Goal: Task Accomplishment & Management: Manage account settings

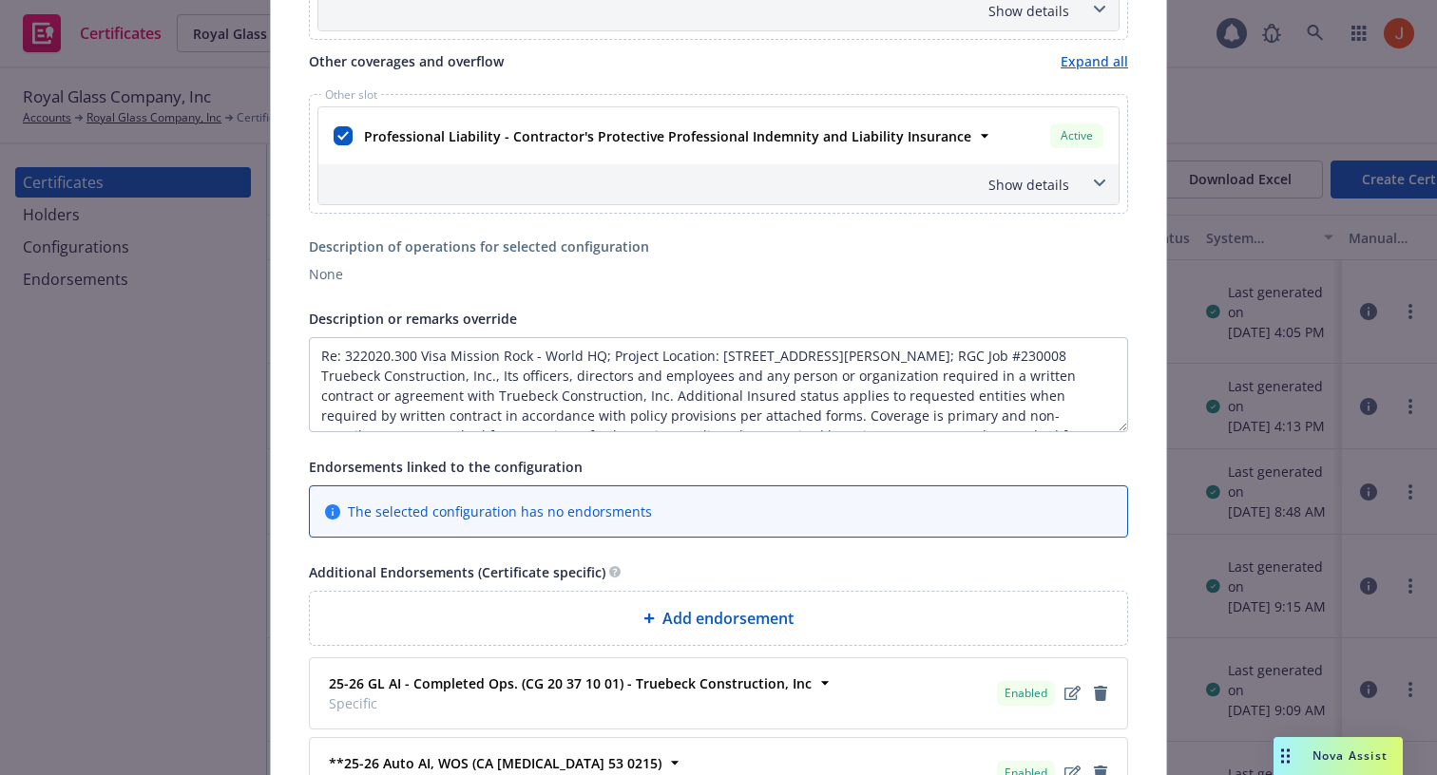
scroll to position [1014, 0]
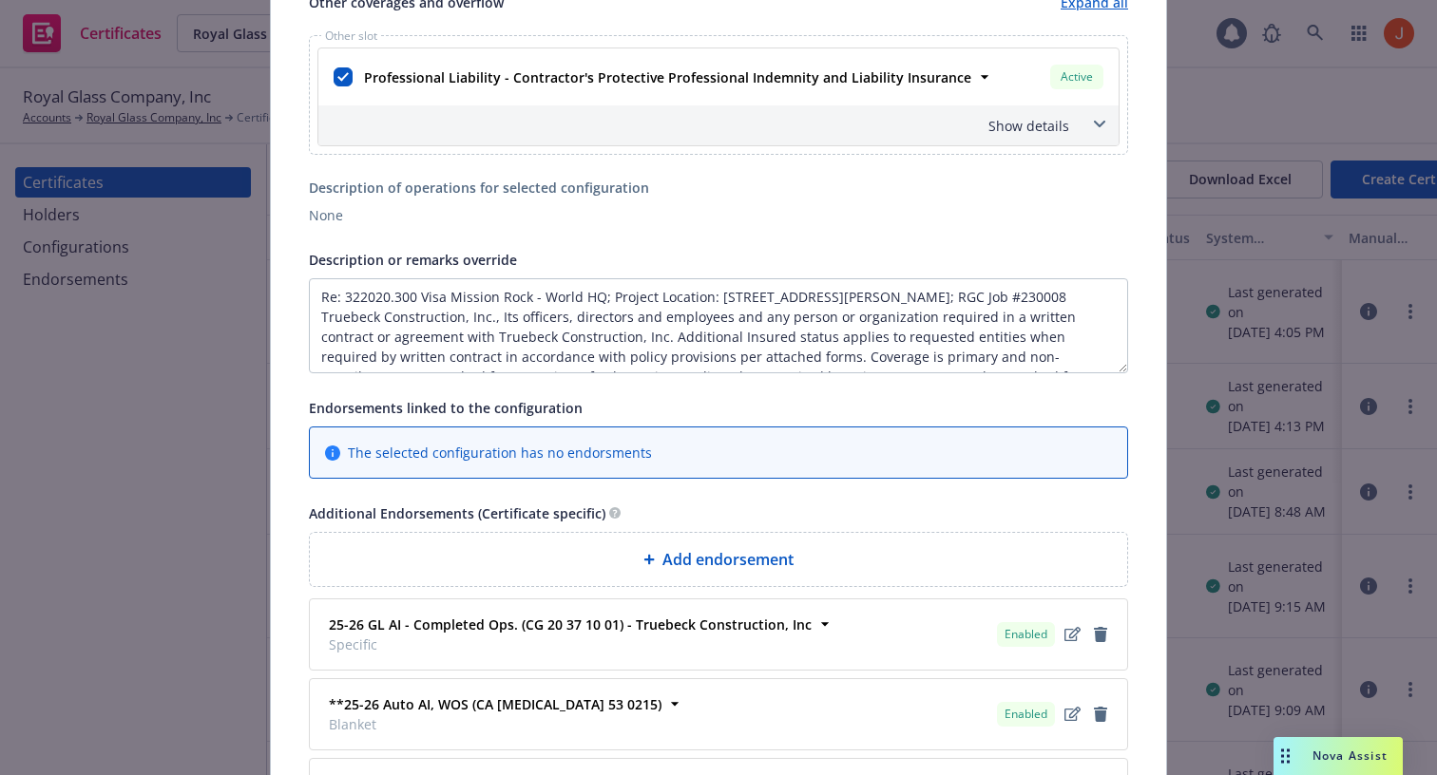
click at [584, 450] on span "The selected configuration has no endorsments" at bounding box center [500, 453] width 304 height 20
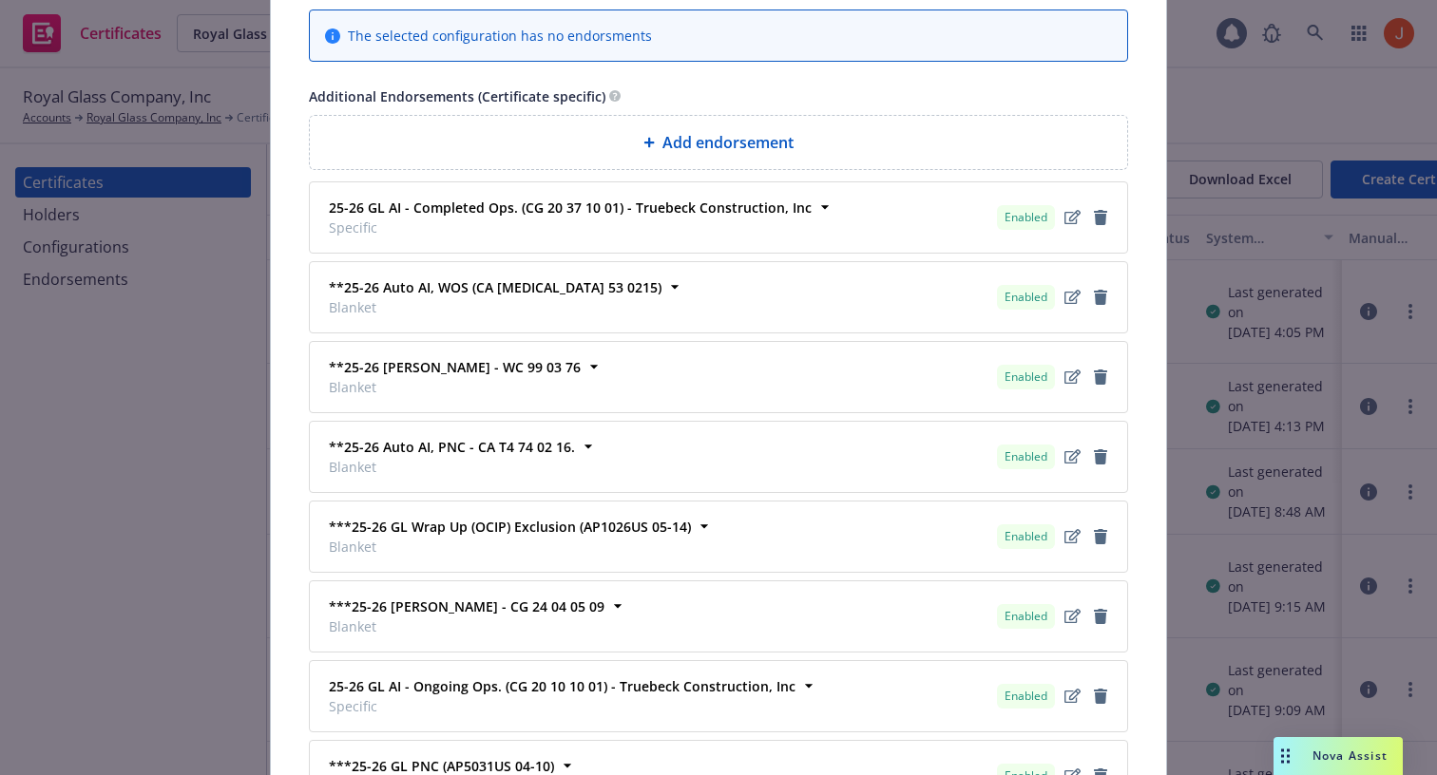
scroll to position [1446, 0]
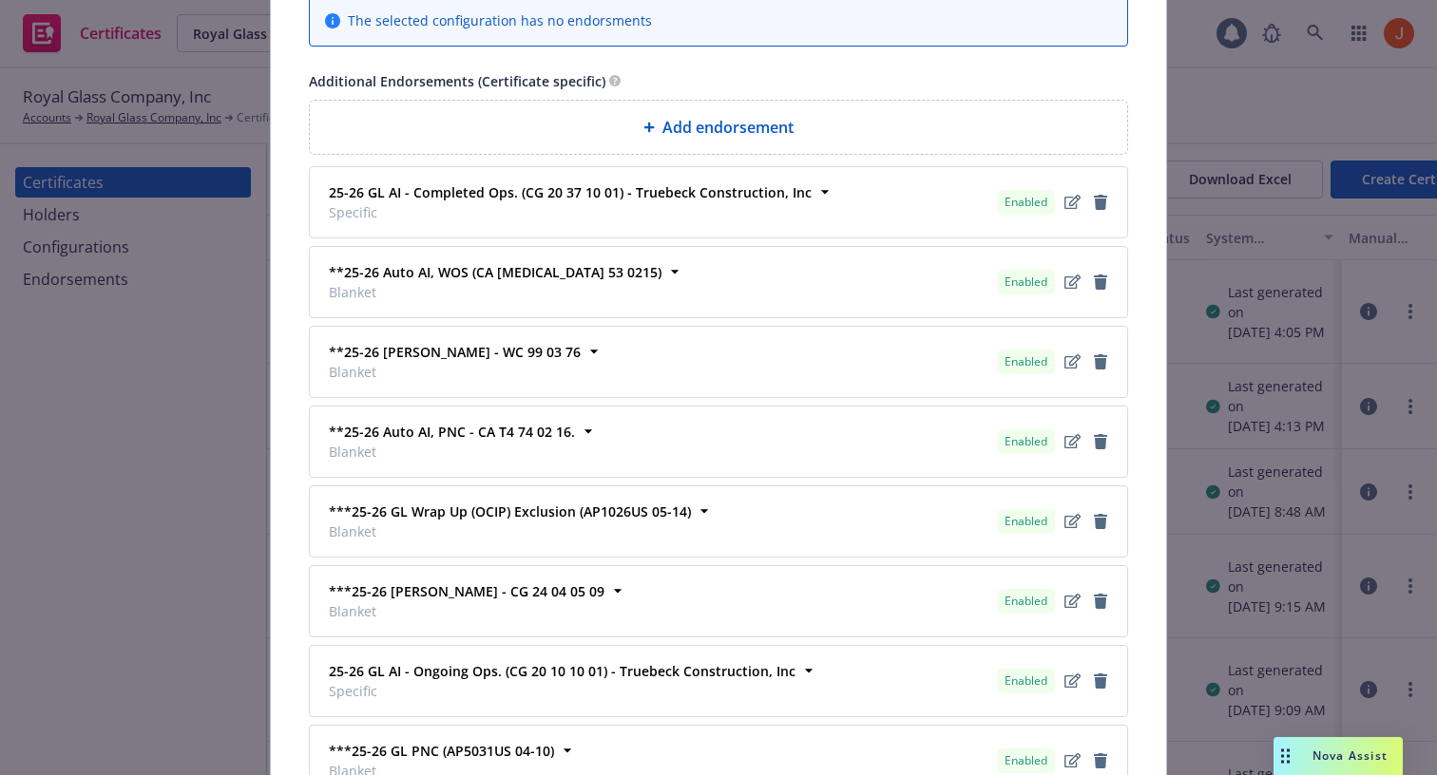
click at [706, 127] on span "Add endorsement" at bounding box center [727, 127] width 131 height 23
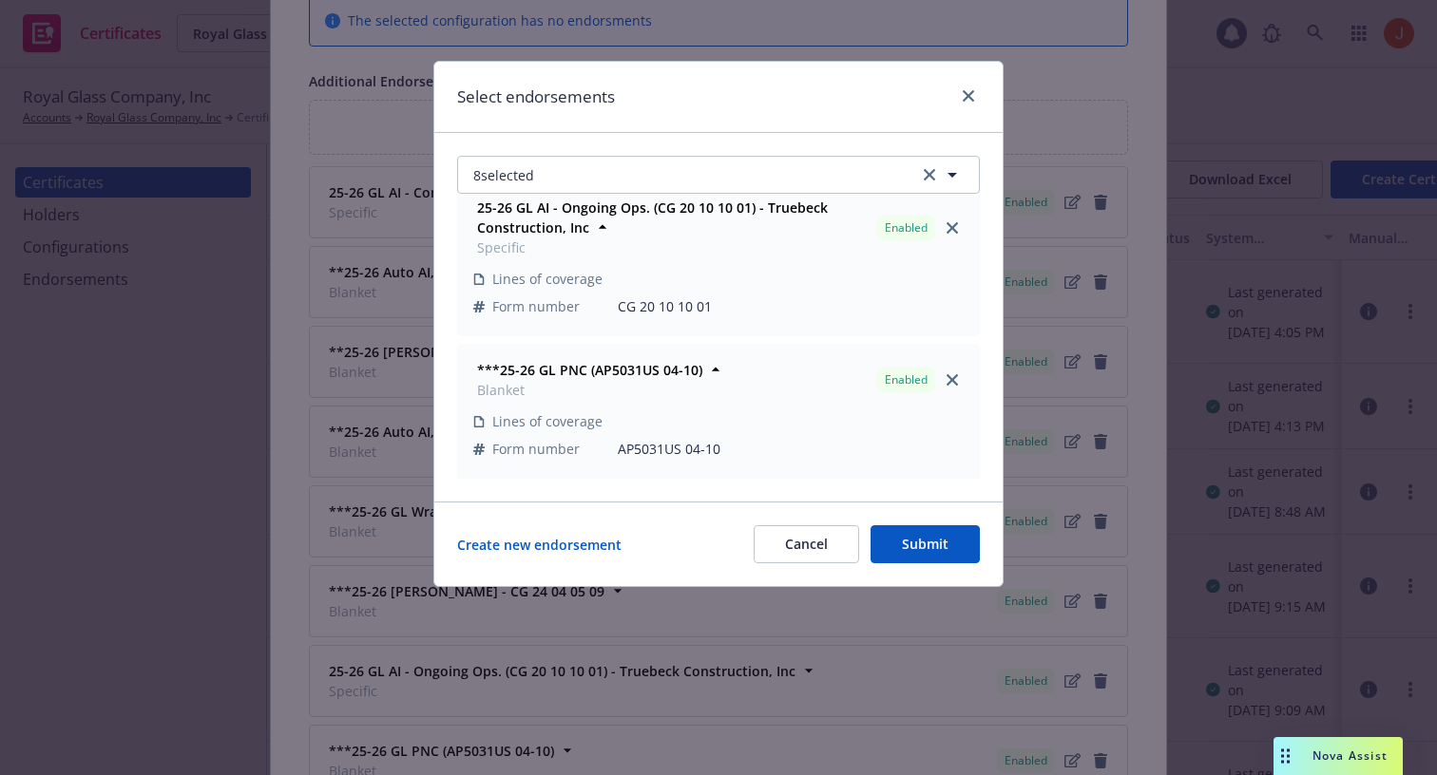
scroll to position [0, 0]
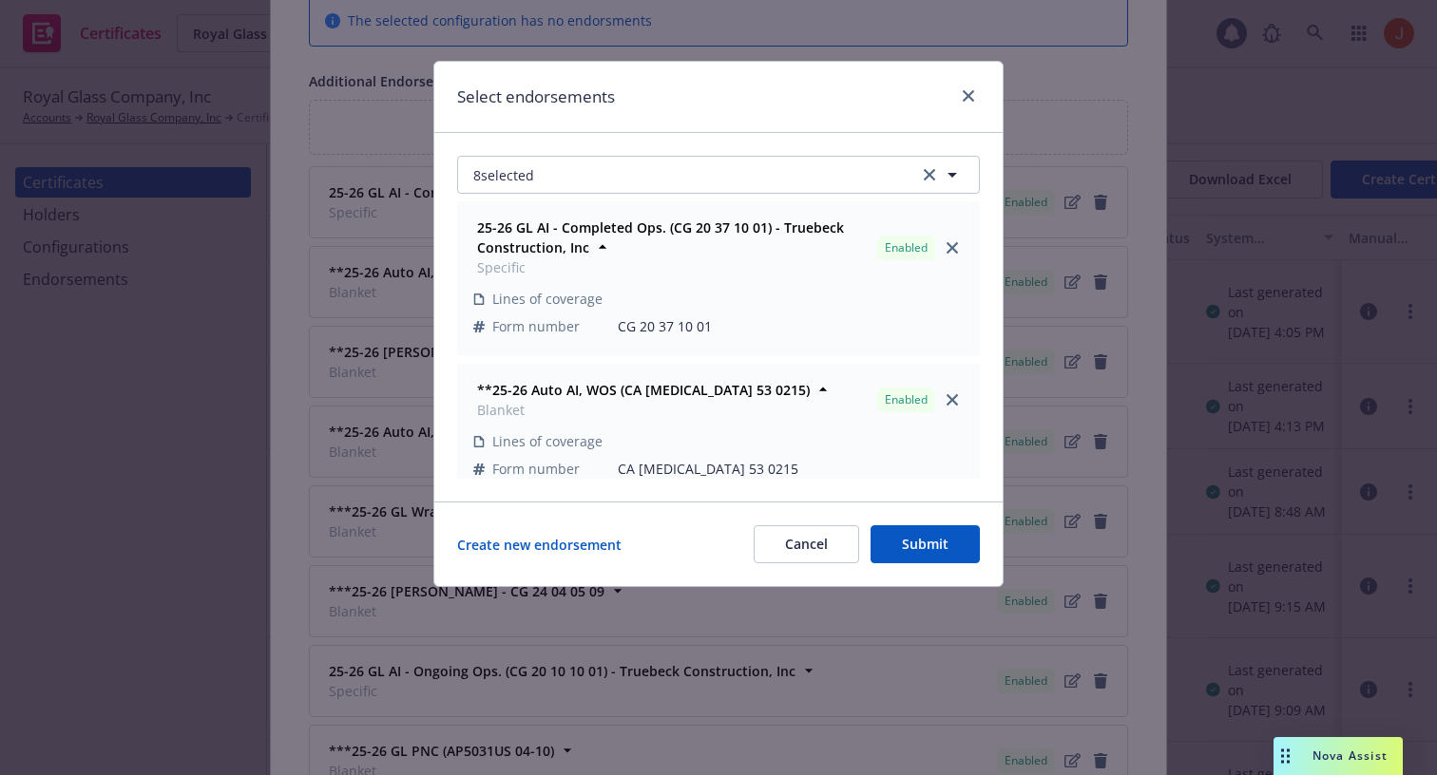
click at [592, 315] on td "Form number" at bounding box center [545, 327] width 144 height 28
click at [594, 242] on icon at bounding box center [602, 247] width 19 height 19
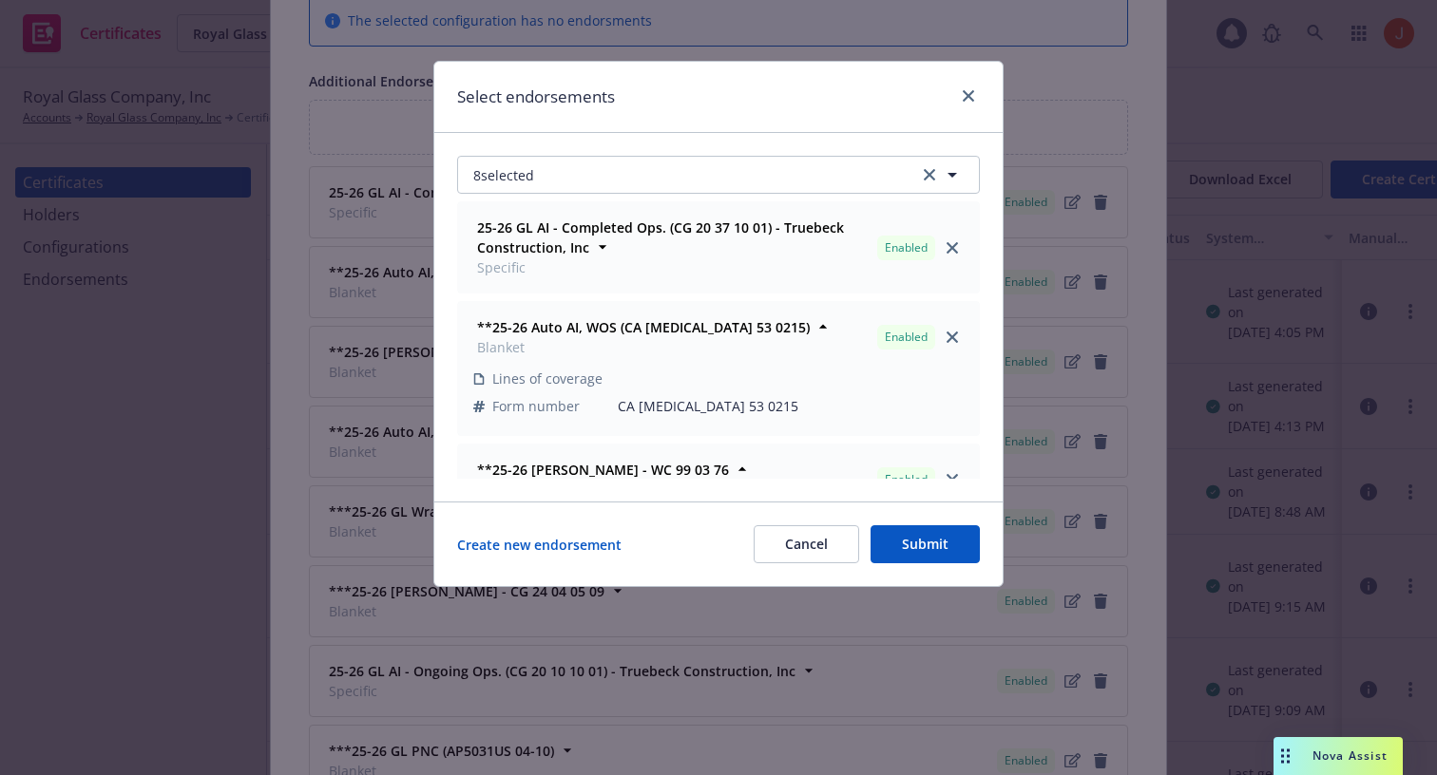
click at [772, 273] on span "Specific" at bounding box center [673, 267] width 392 height 20
click at [756, 304] on div "**25-26 Auto AI, WOS (CA [MEDICAL_DATA] 53 0215) Blanket Enabled Lines of cover…" at bounding box center [718, 368] width 521 height 133
click at [784, 367] on td at bounding box center [791, 379] width 346 height 28
click at [770, 451] on div "**25-26 [PERSON_NAME] - WC 99 03 76 Blanket Enabled Lines of coverage Form numb…" at bounding box center [718, 511] width 521 height 133
click at [871, 178] on button "8 selected" at bounding box center [718, 175] width 523 height 38
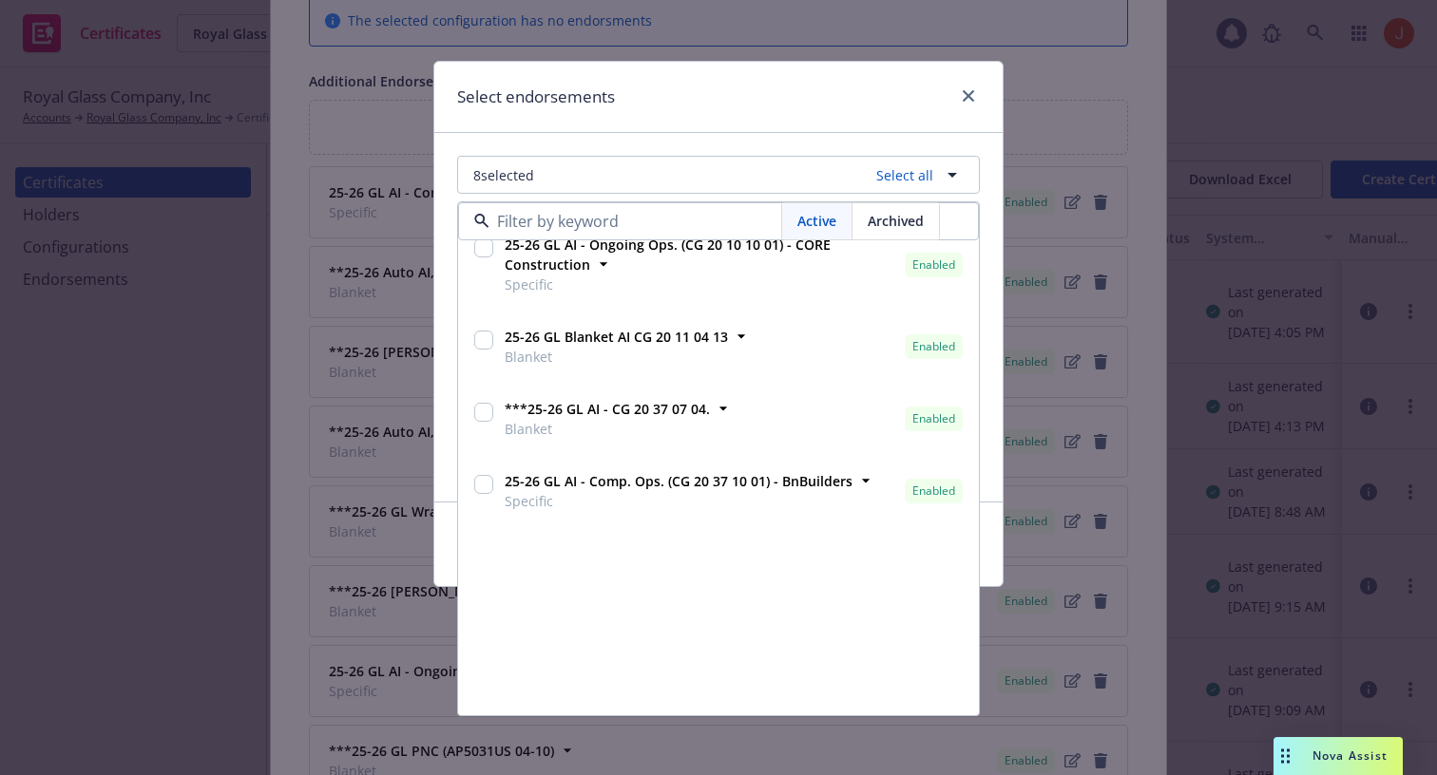
scroll to position [1482, 0]
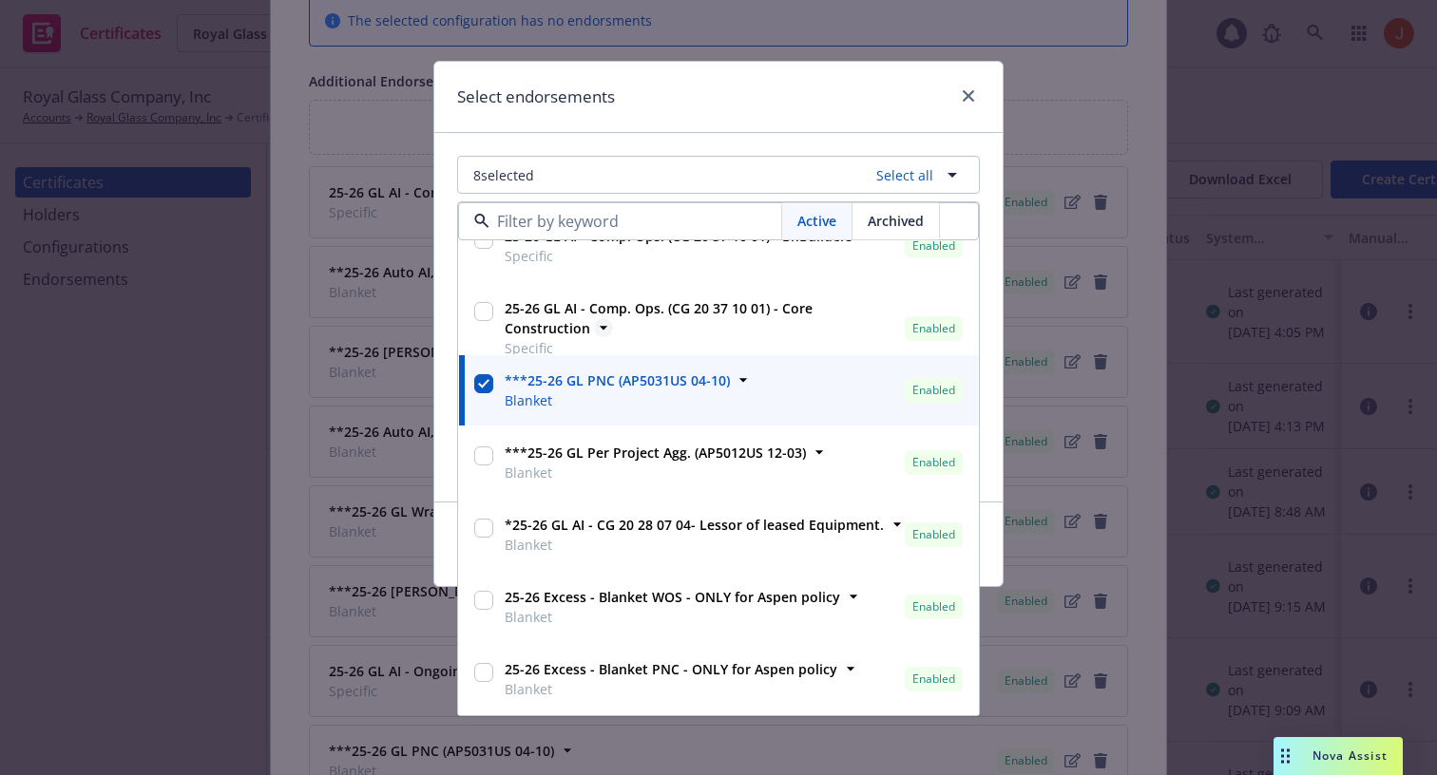
click at [521, 312] on strong "25-26 GL AI - Comp. Ops. (CG 20 37 10 01) - Core Construction" at bounding box center [659, 318] width 308 height 38
checkbox input "true"
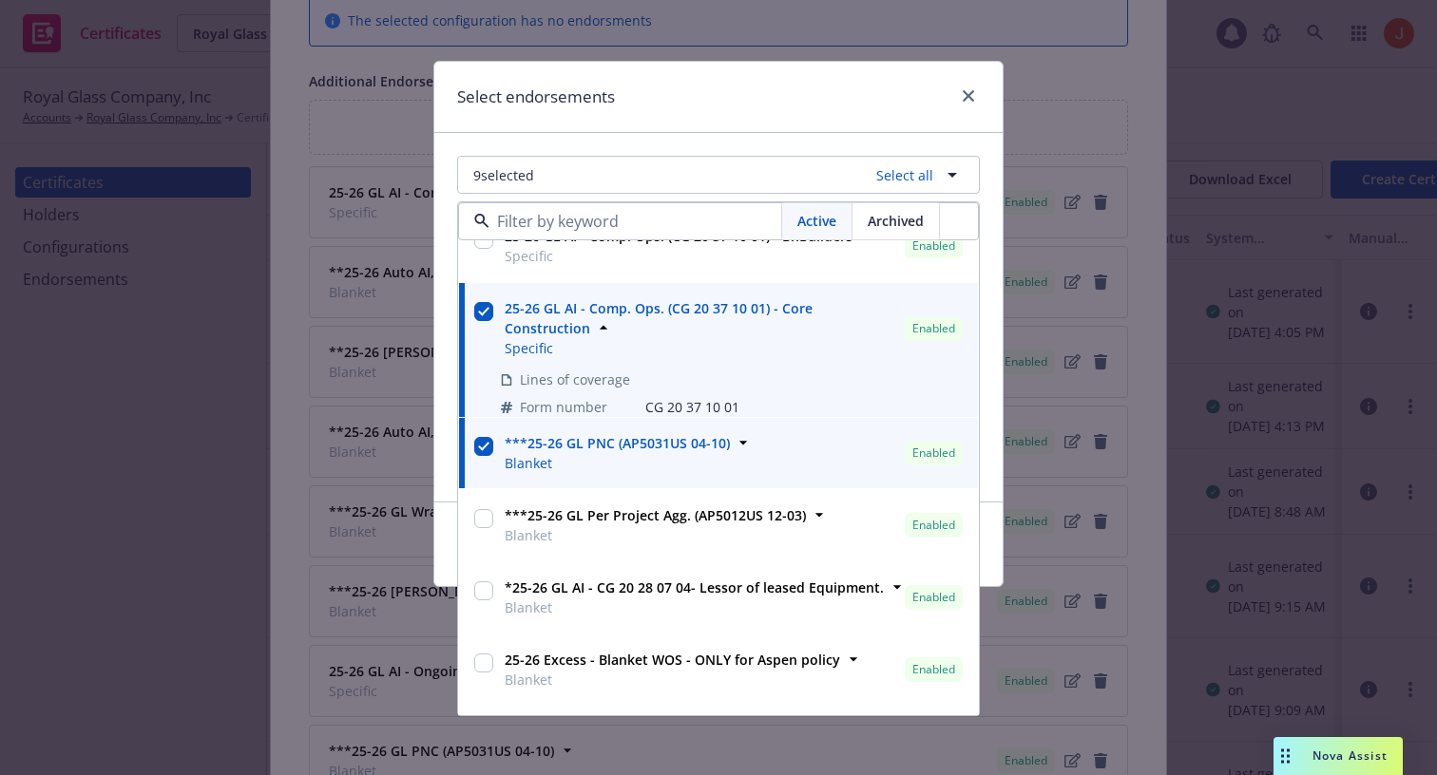
click at [503, 541] on div "***25-26 GL Per Project Agg. (AP5012US 12-03) Blanket" at bounding box center [653, 525] width 305 height 40
checkbox input "true"
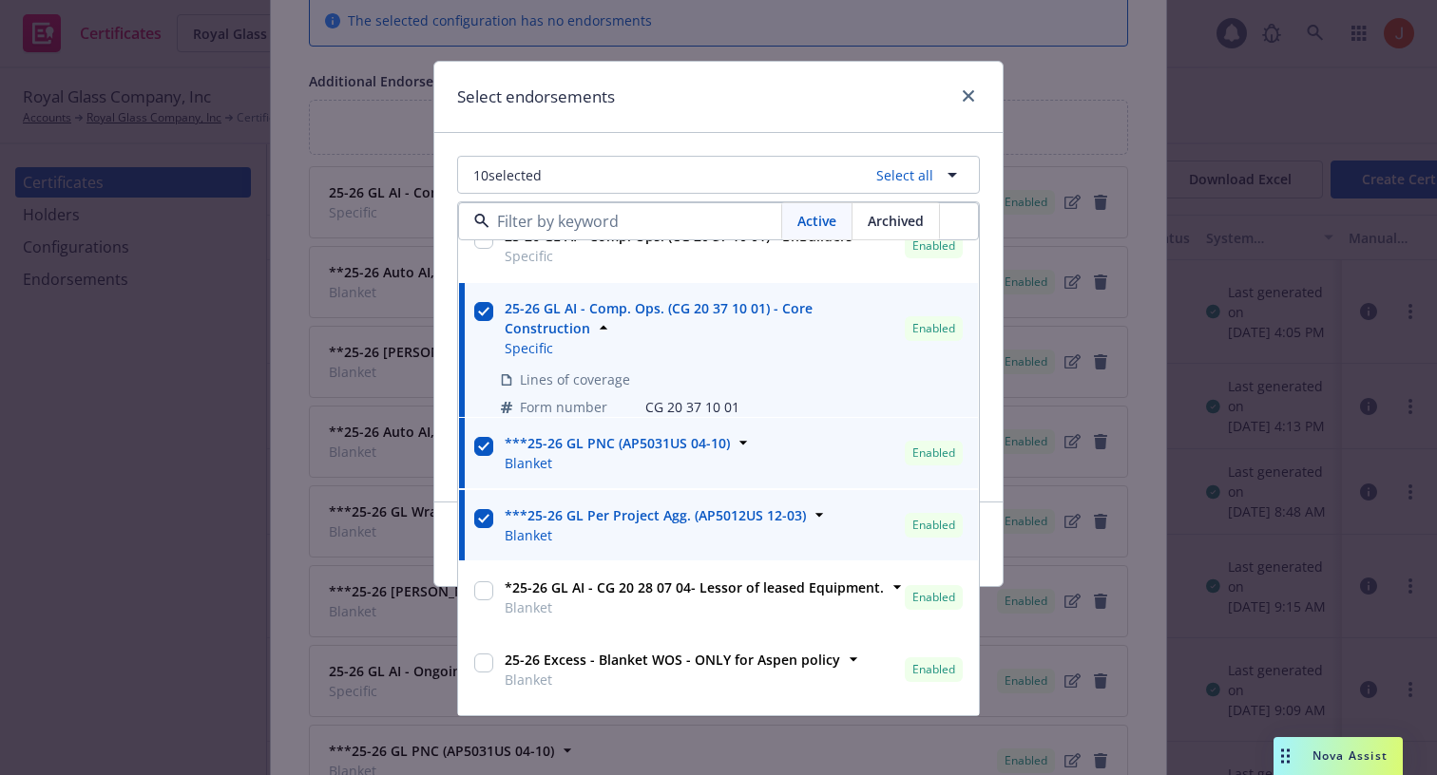
click at [471, 611] on div at bounding box center [483, 598] width 27 height 48
checkbox input "true"
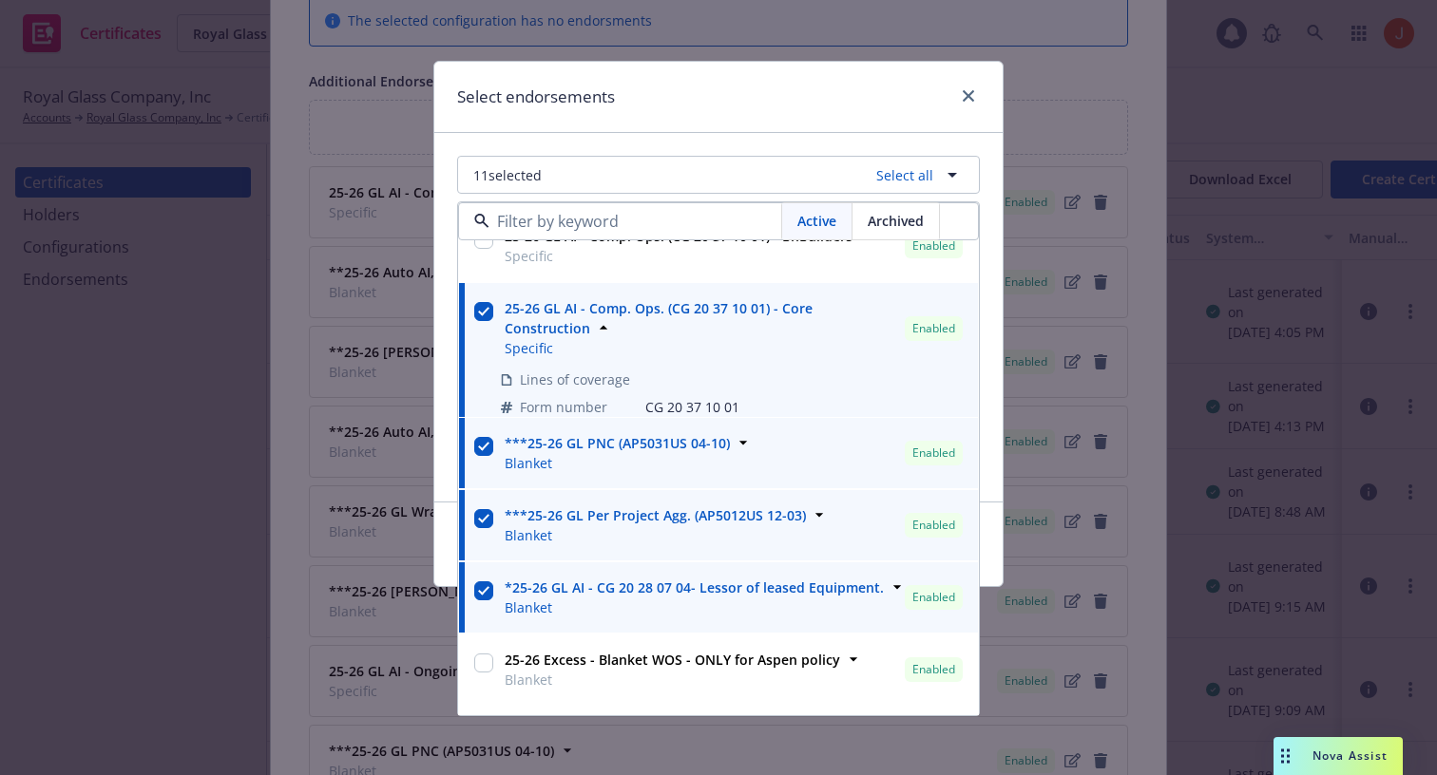
click at [491, 659] on input "checkbox" at bounding box center [483, 663] width 19 height 19
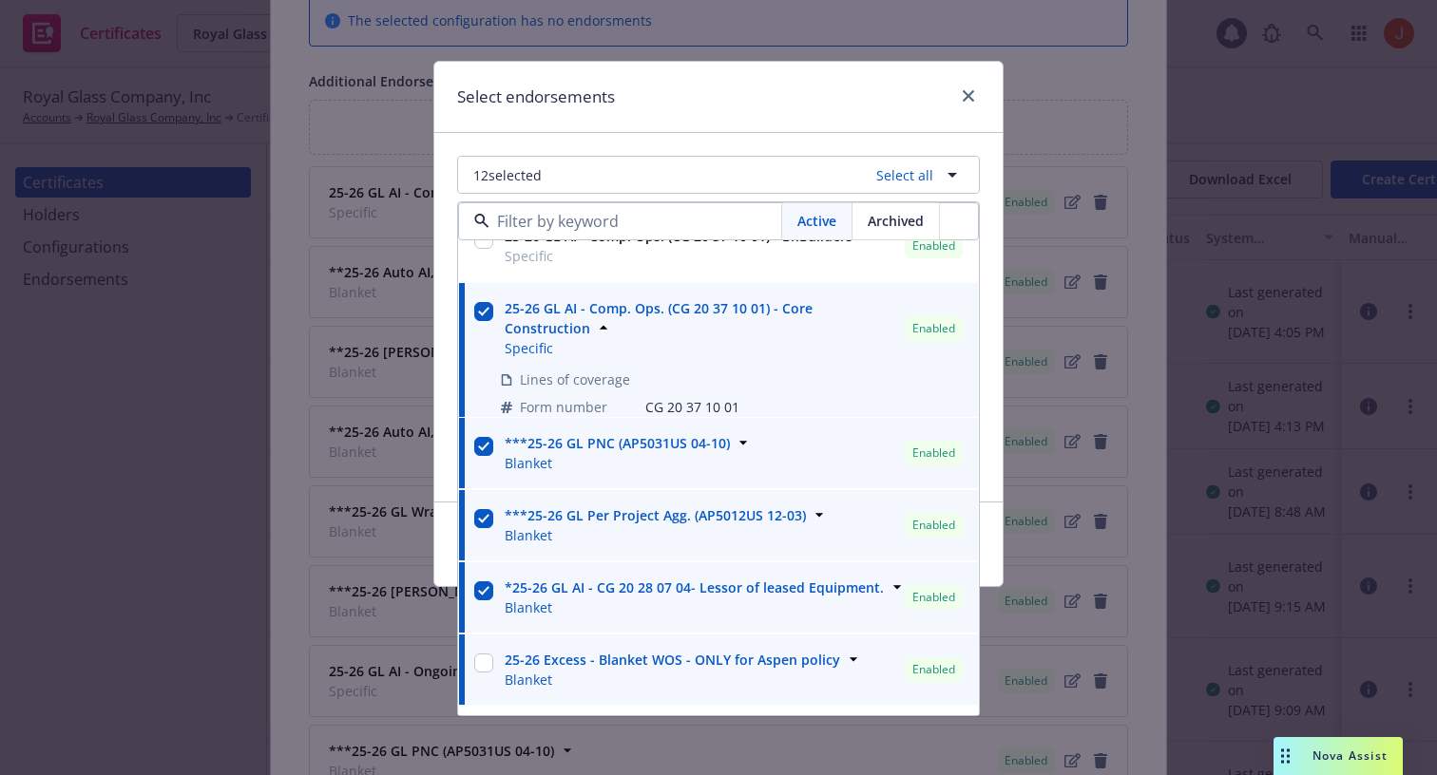
checkbox input "true"
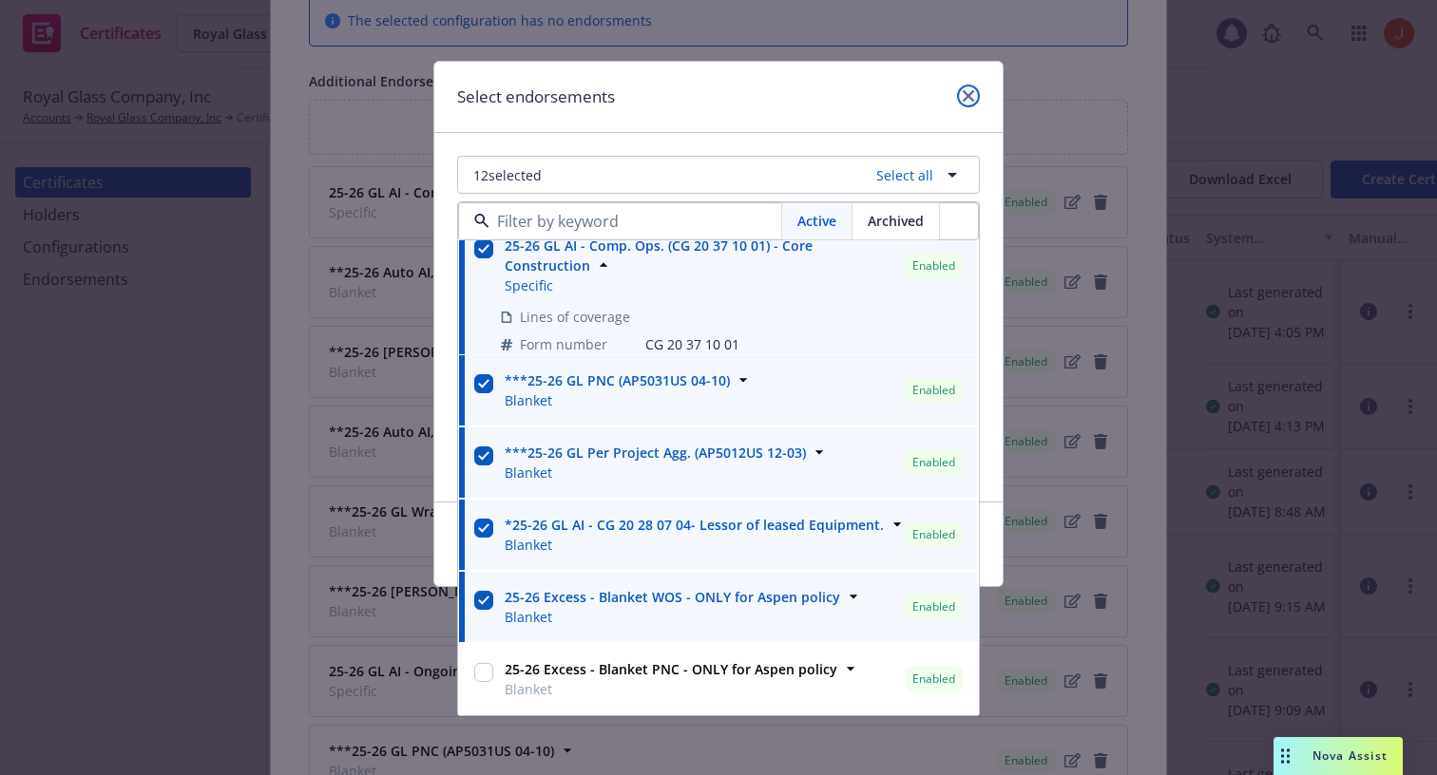
click at [960, 93] on link "close" at bounding box center [968, 96] width 23 height 23
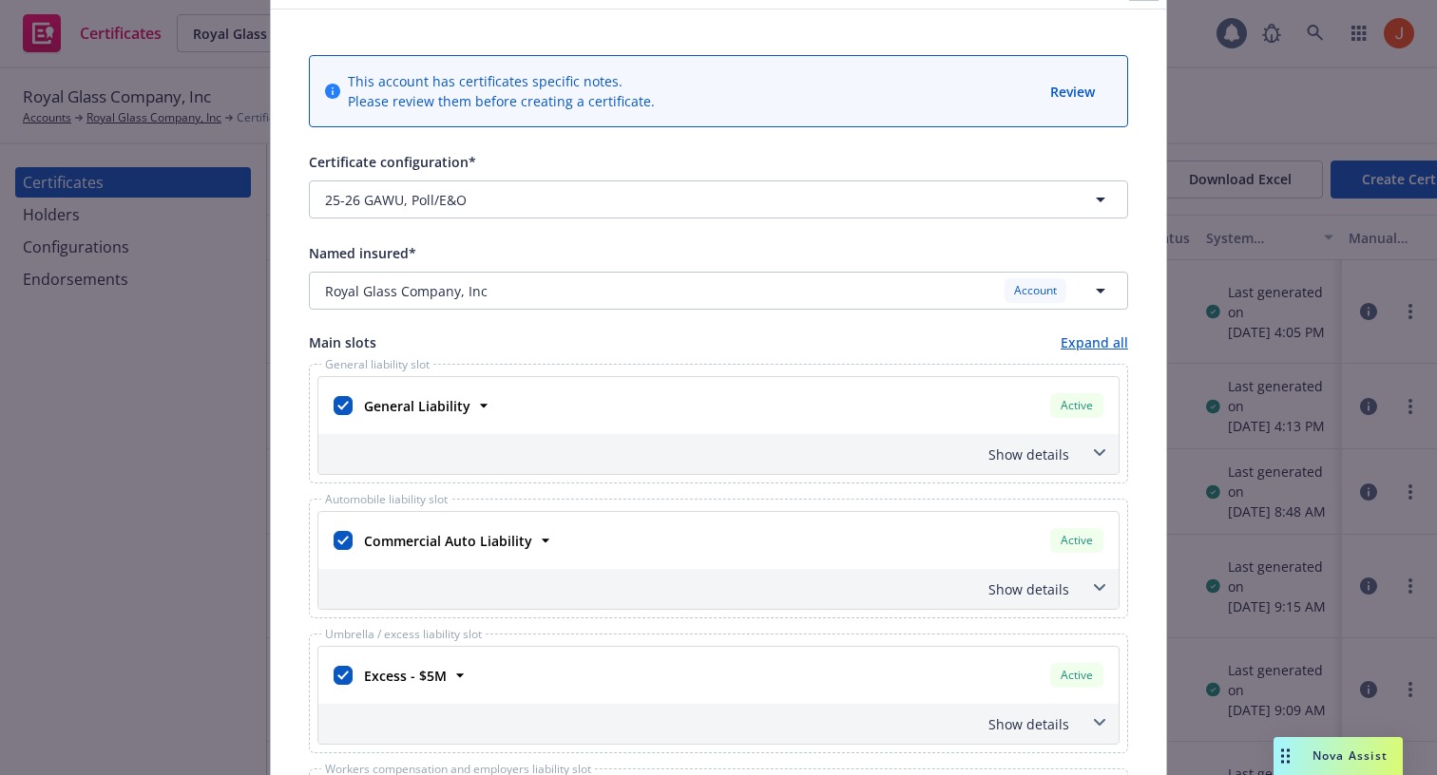
scroll to position [0, 0]
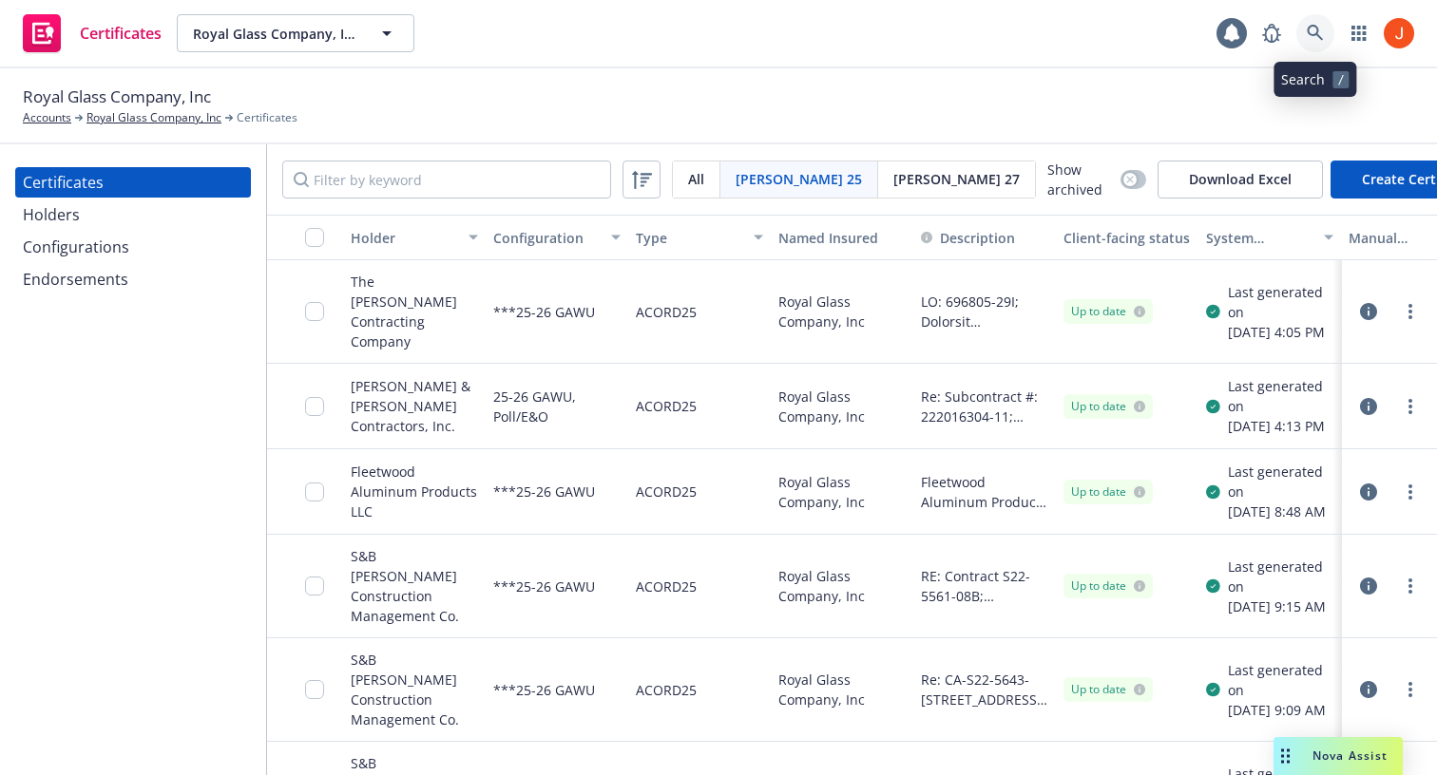
click at [1303, 28] on link at bounding box center [1315, 33] width 38 height 38
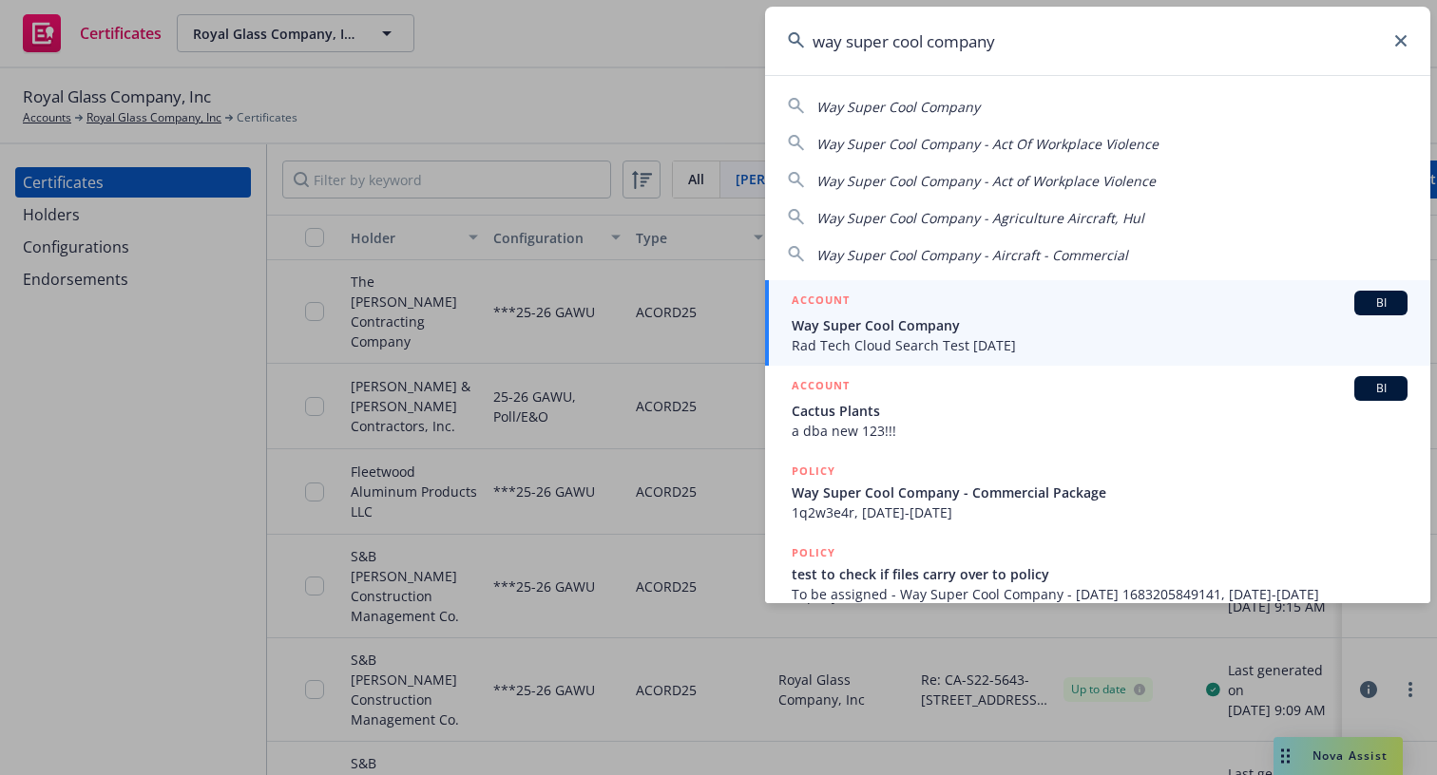
click at [932, 108] on span "Way Super Cool Company" at bounding box center [897, 107] width 163 height 18
type input "Way Super Cool Company"
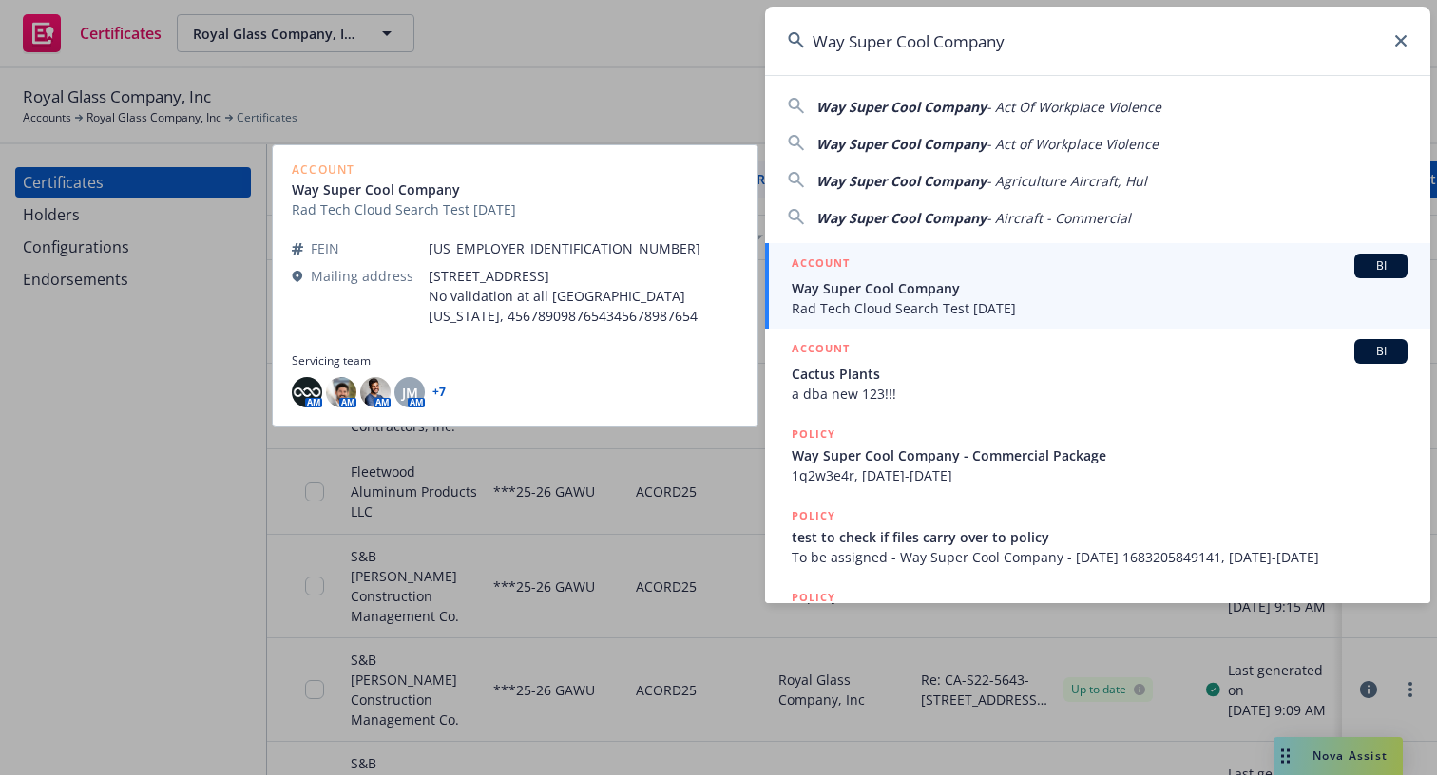
click at [810, 299] on span "Rad Tech Cloud Search Test [DATE]" at bounding box center [1100, 308] width 616 height 20
